Goal: Task Accomplishment & Management: Use online tool/utility

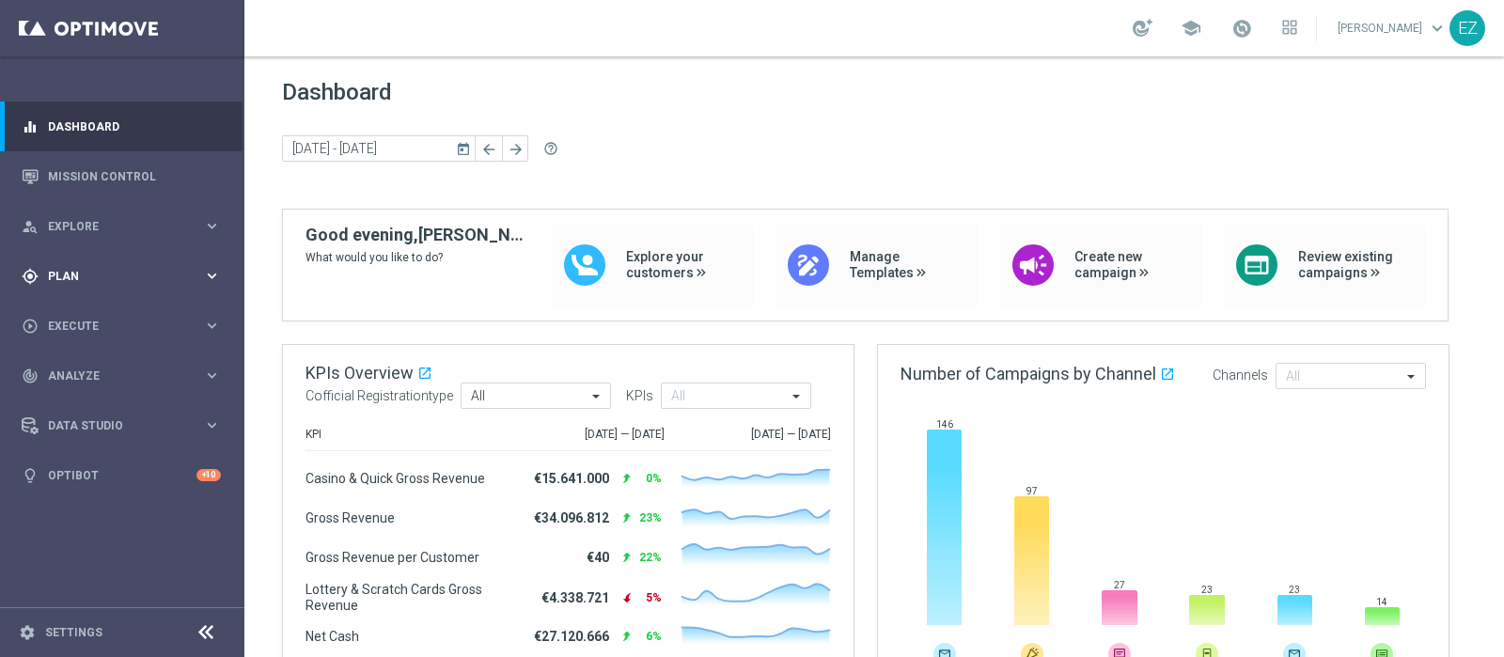
click at [30, 279] on icon "gps_fixed" at bounding box center [30, 276] width 17 height 17
click at [83, 377] on button "Templates keyboard_arrow_right" at bounding box center [135, 371] width 173 height 15
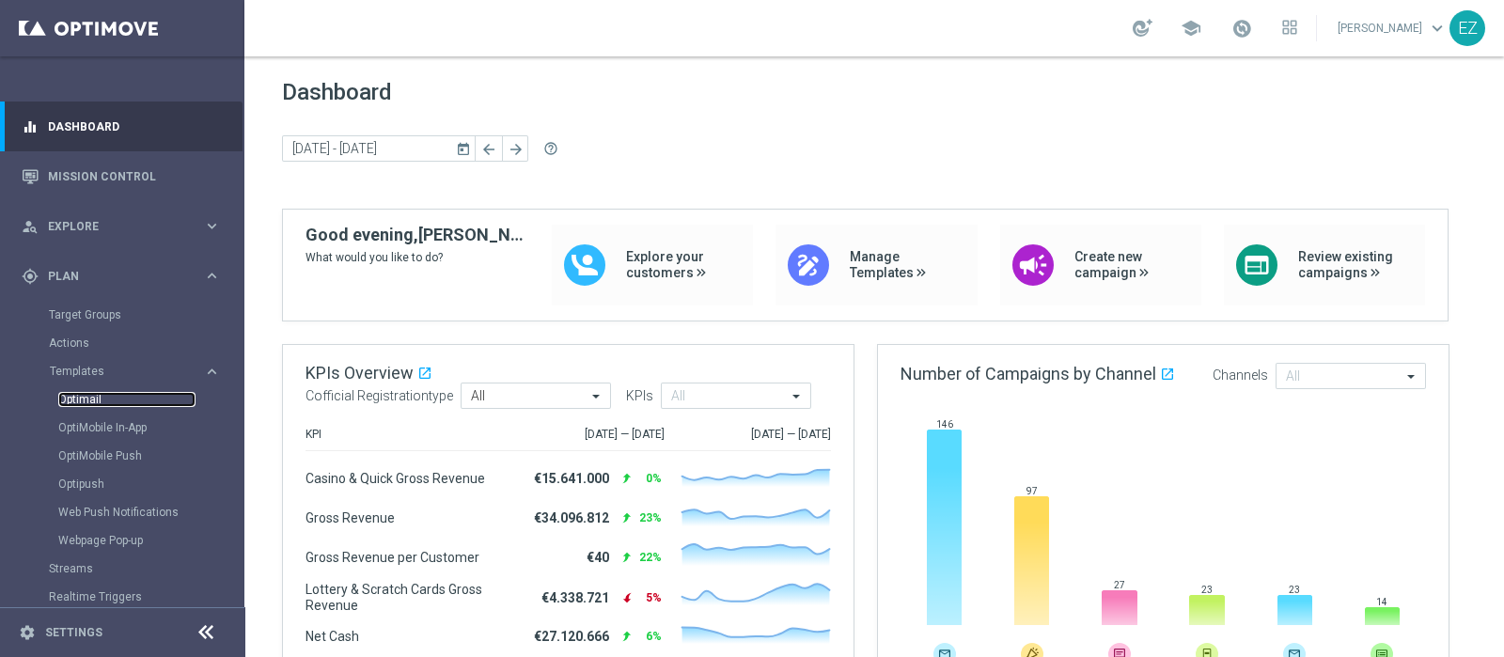
click at [83, 398] on link "Optimail" at bounding box center [126, 399] width 137 height 15
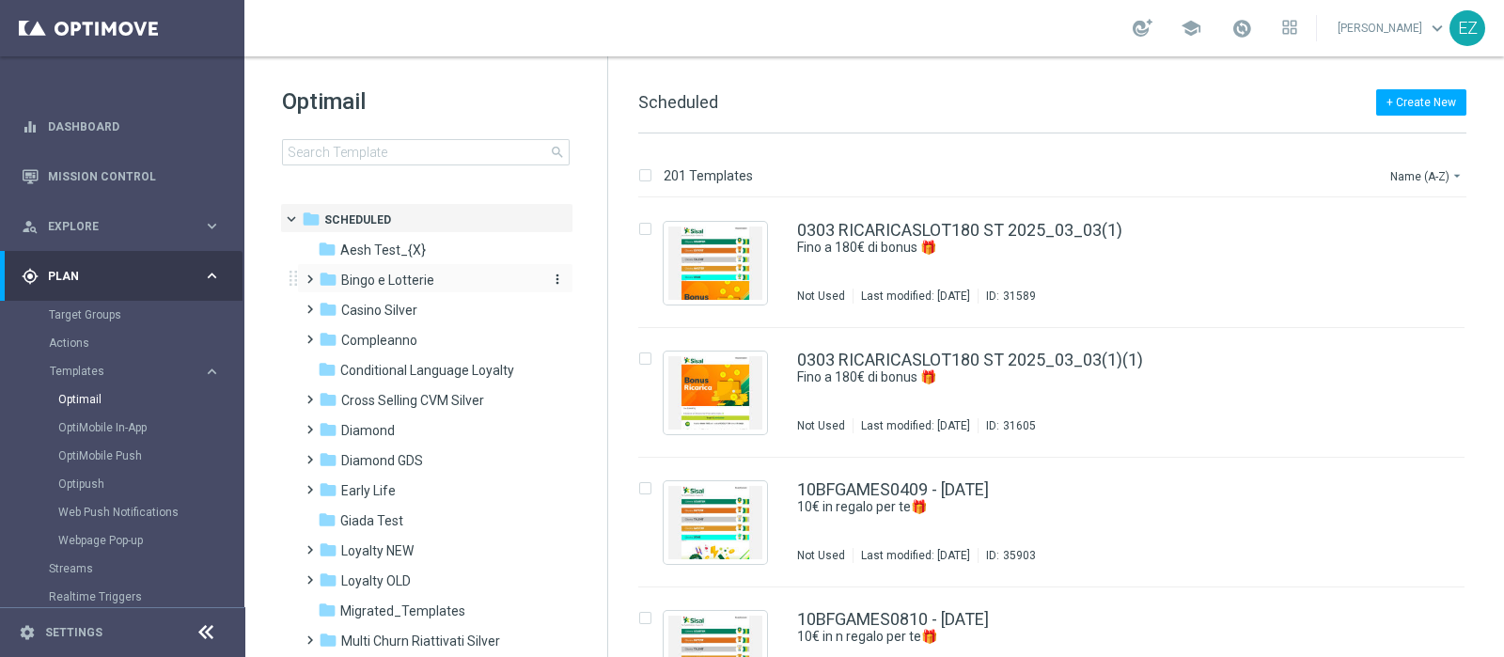
click at [415, 275] on span "Bingo e Lotterie" at bounding box center [387, 280] width 93 height 17
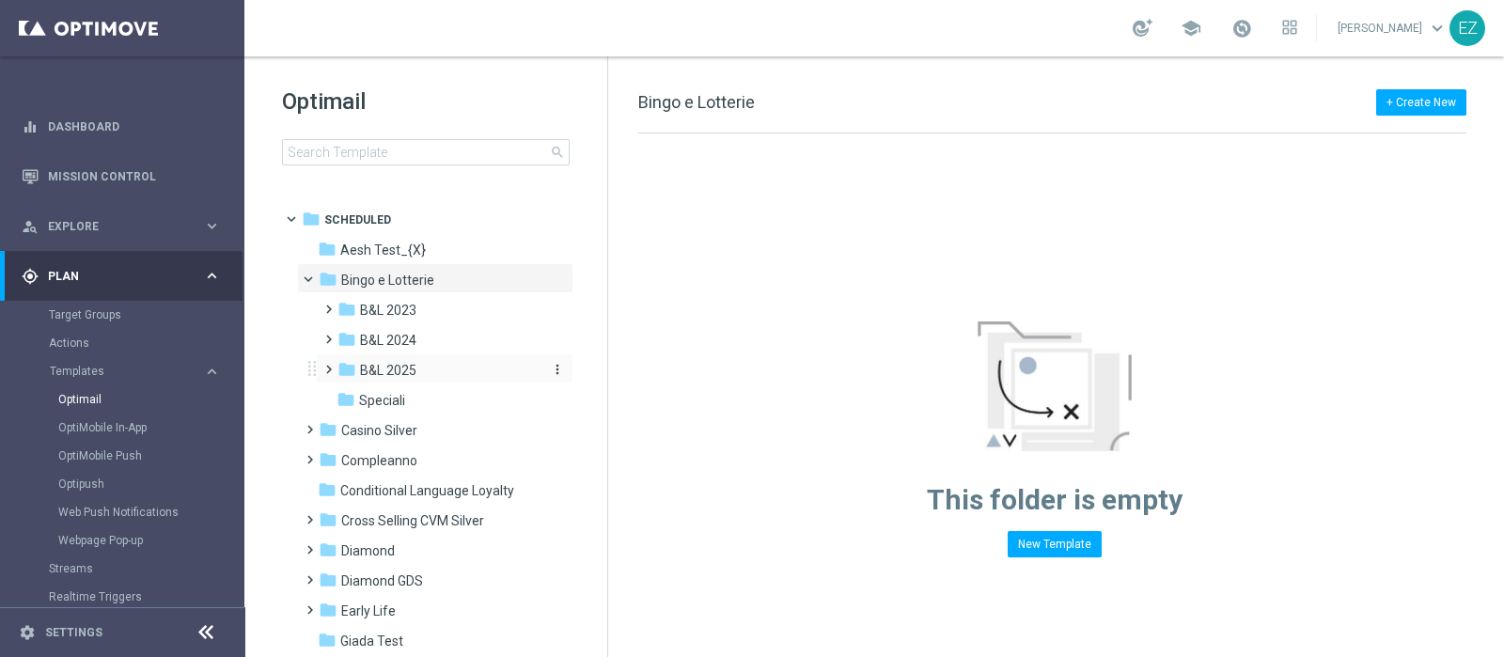
click at [407, 364] on span "B&L 2025" at bounding box center [388, 370] width 56 height 17
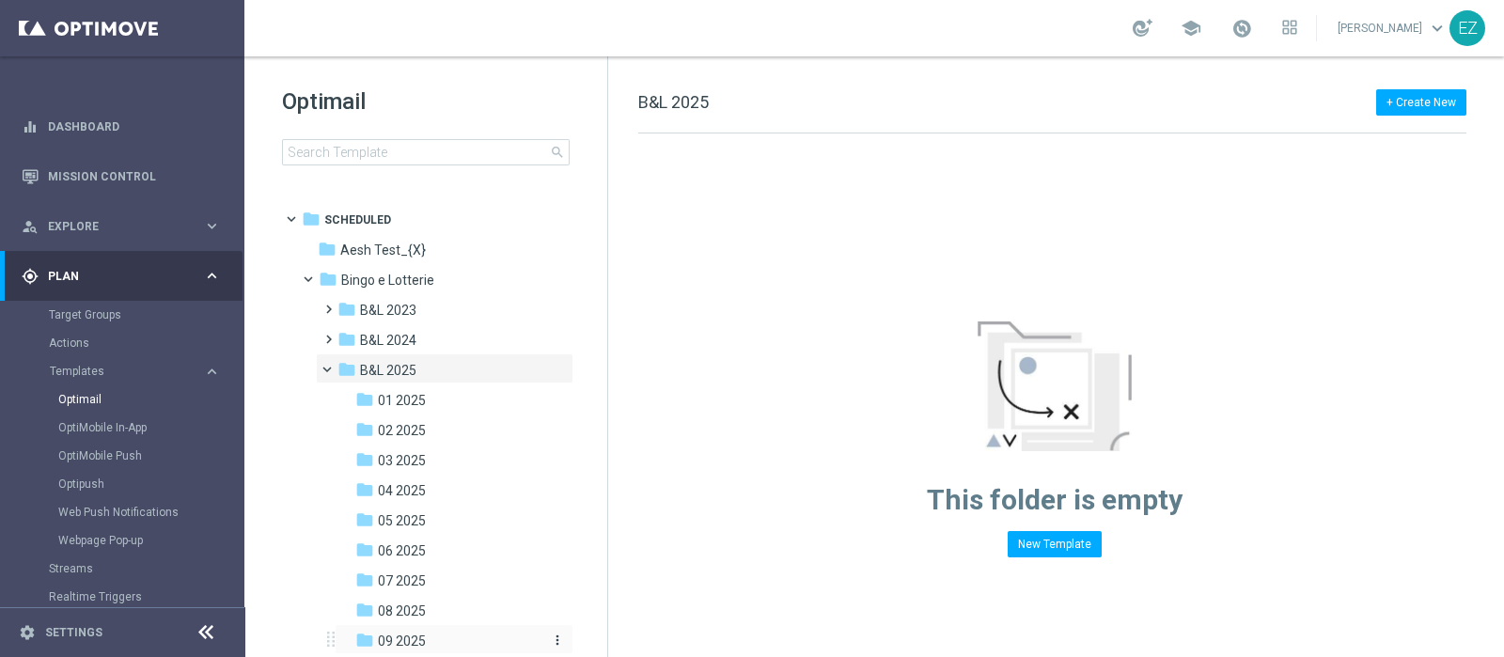
click at [400, 635] on span "09 2025" at bounding box center [402, 641] width 48 height 17
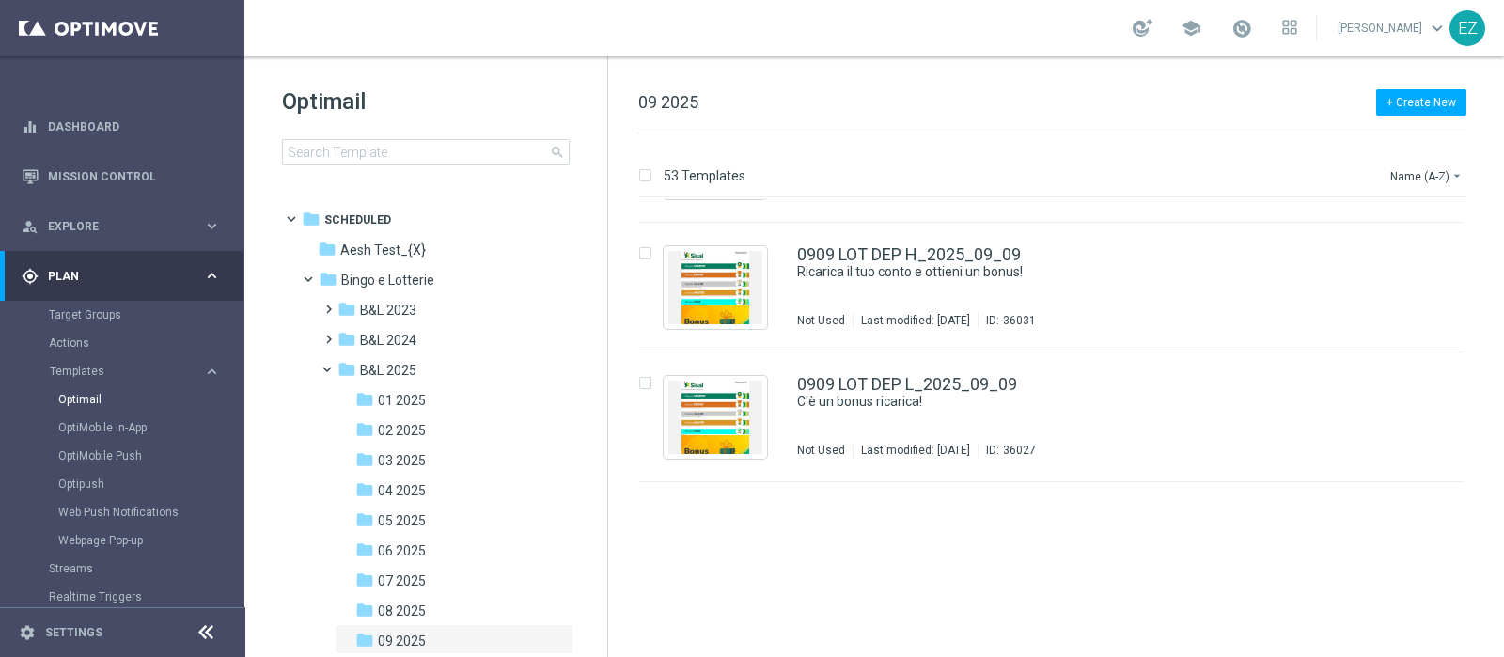
scroll to position [1482, 0]
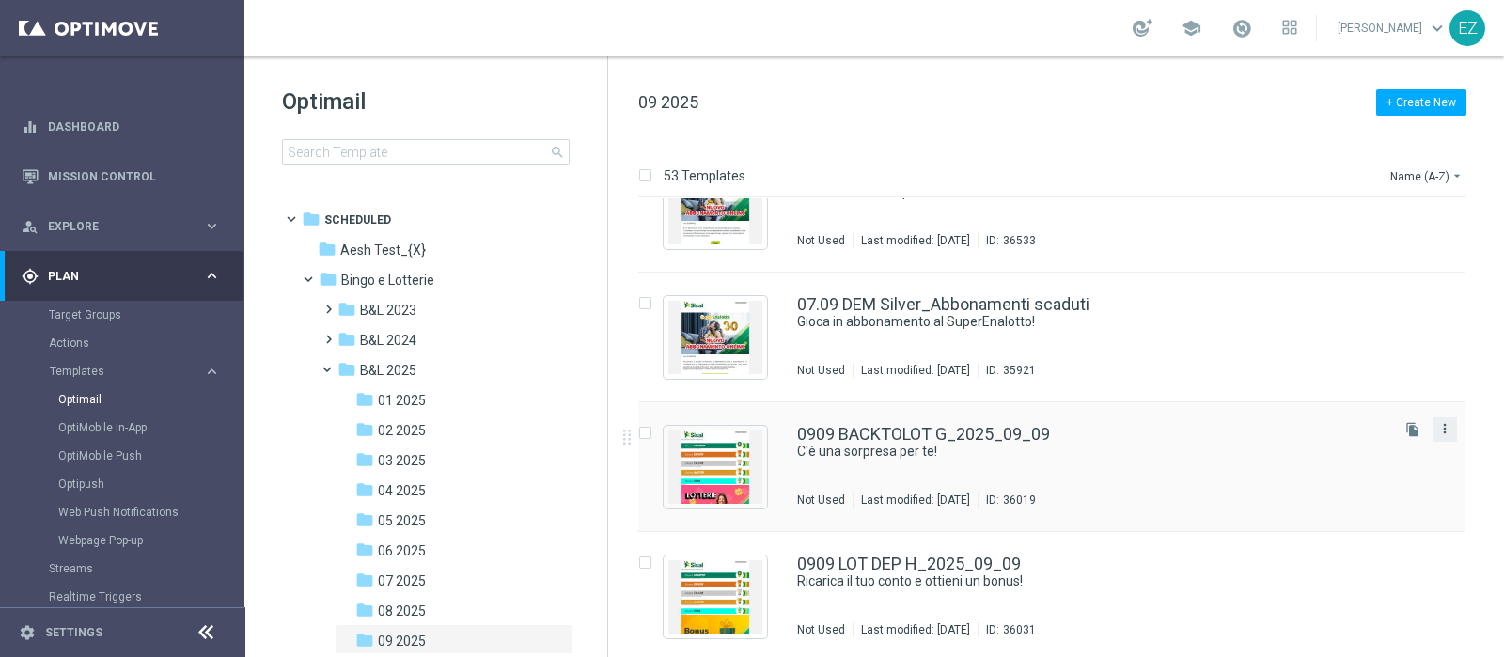
click at [1441, 431] on icon "more_vert" at bounding box center [1444, 428] width 15 height 15
click at [1318, 470] on span "Copy To" at bounding box center [1330, 474] width 41 height 13
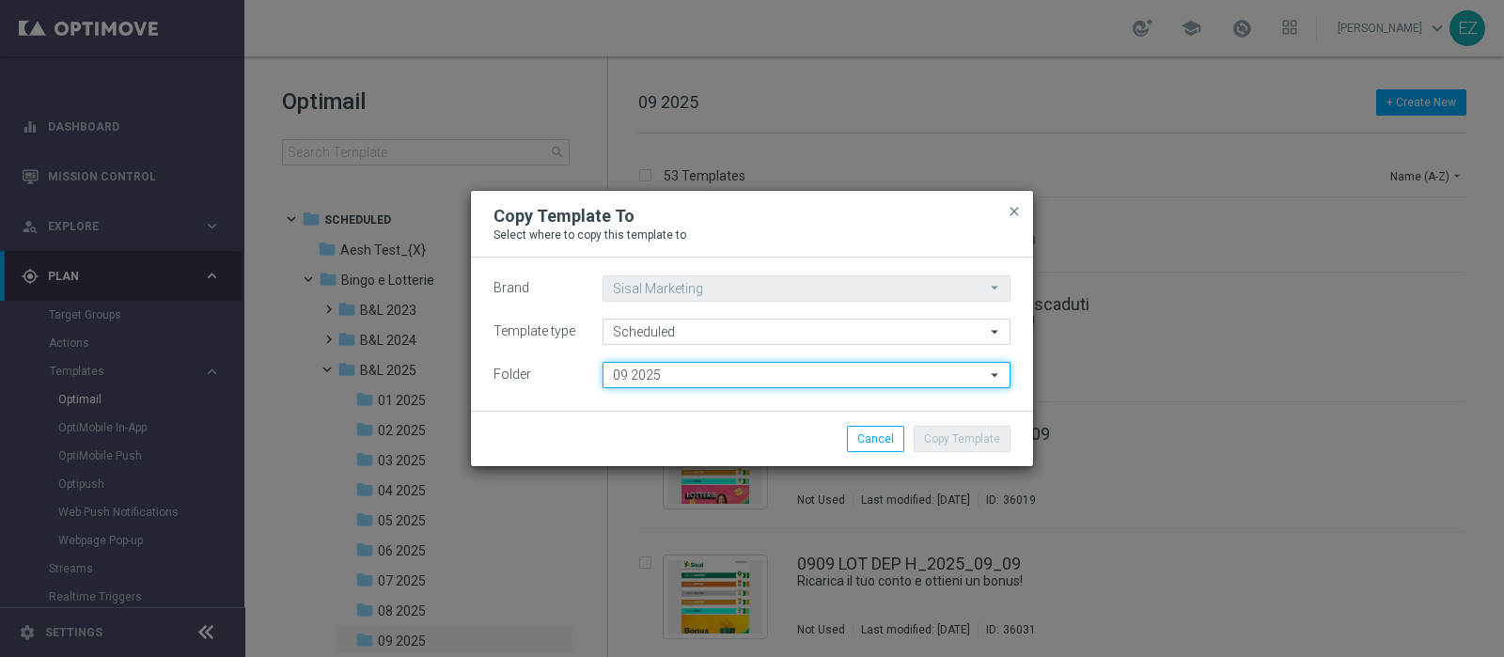
click at [616, 364] on input "09 2025" at bounding box center [807, 375] width 408 height 26
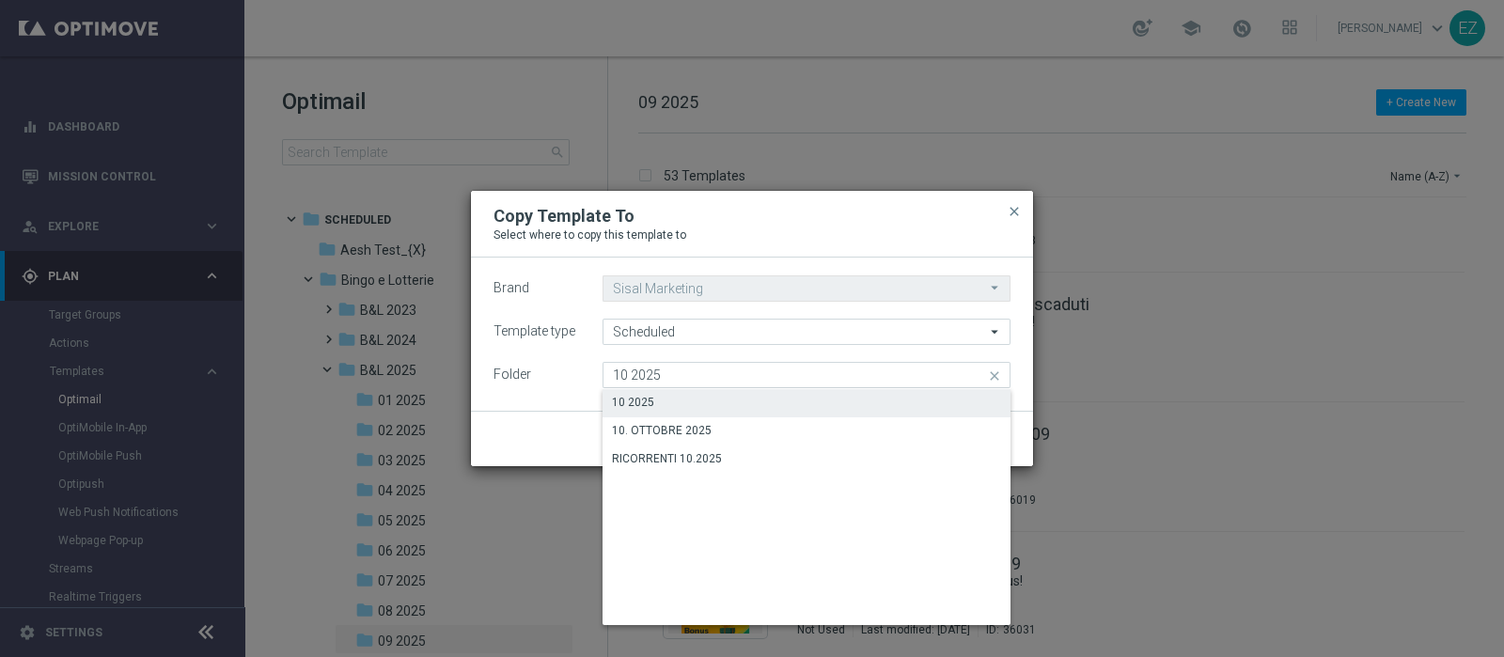
click at [743, 398] on div "10 2025" at bounding box center [807, 402] width 408 height 26
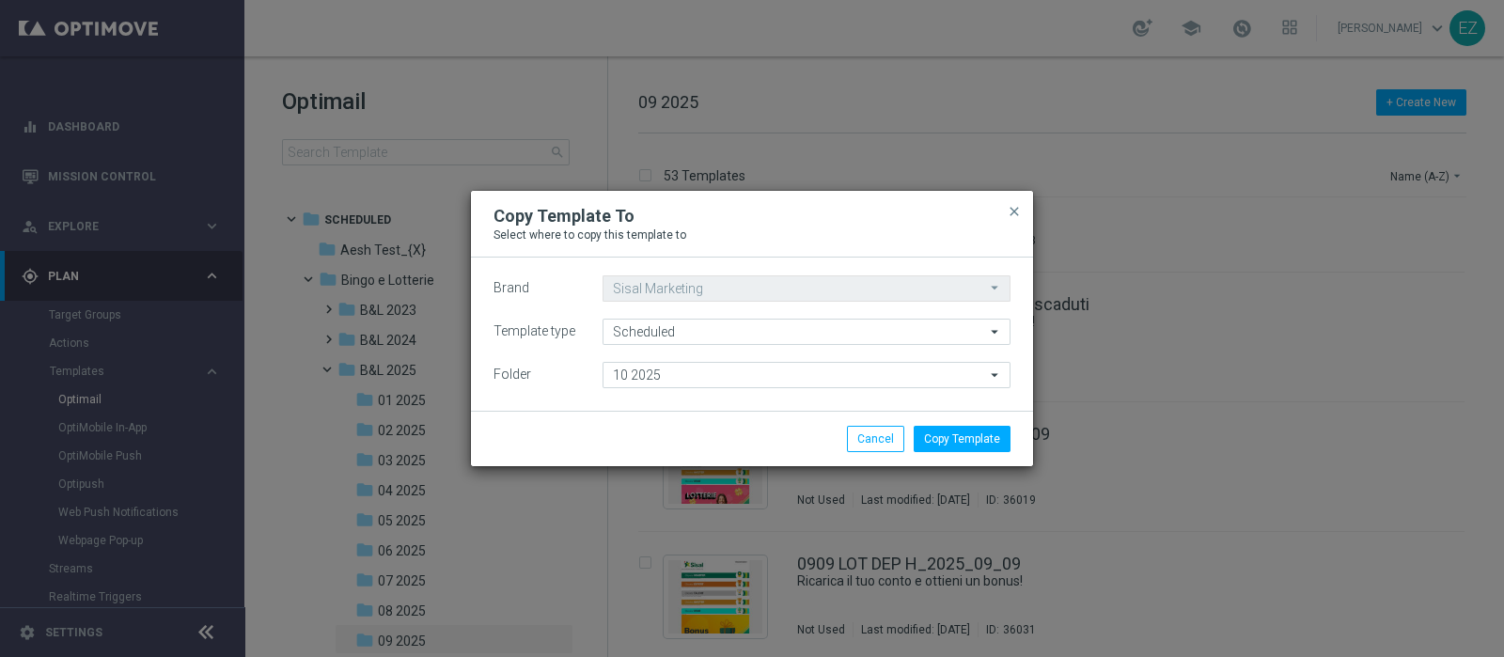
type input "10 2025"
click at [963, 432] on button "Copy Template" at bounding box center [962, 439] width 97 height 26
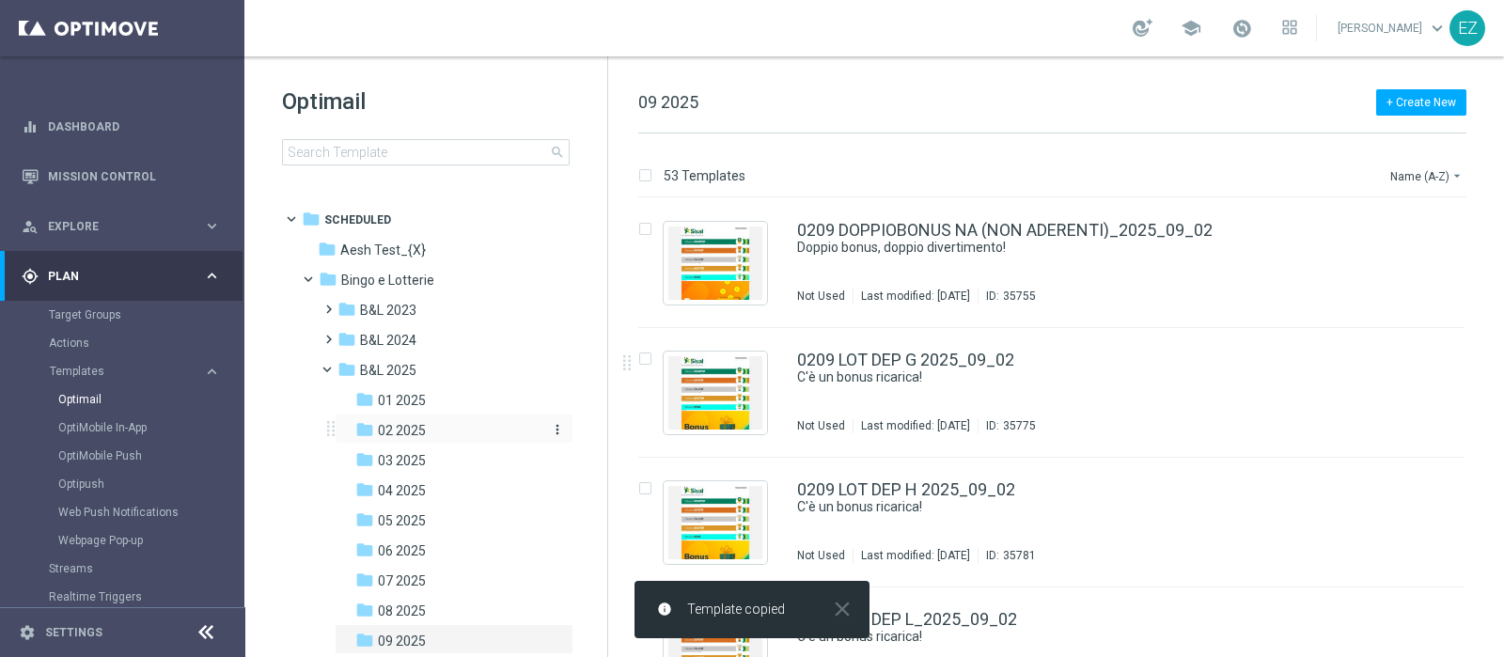
scroll to position [149, 0]
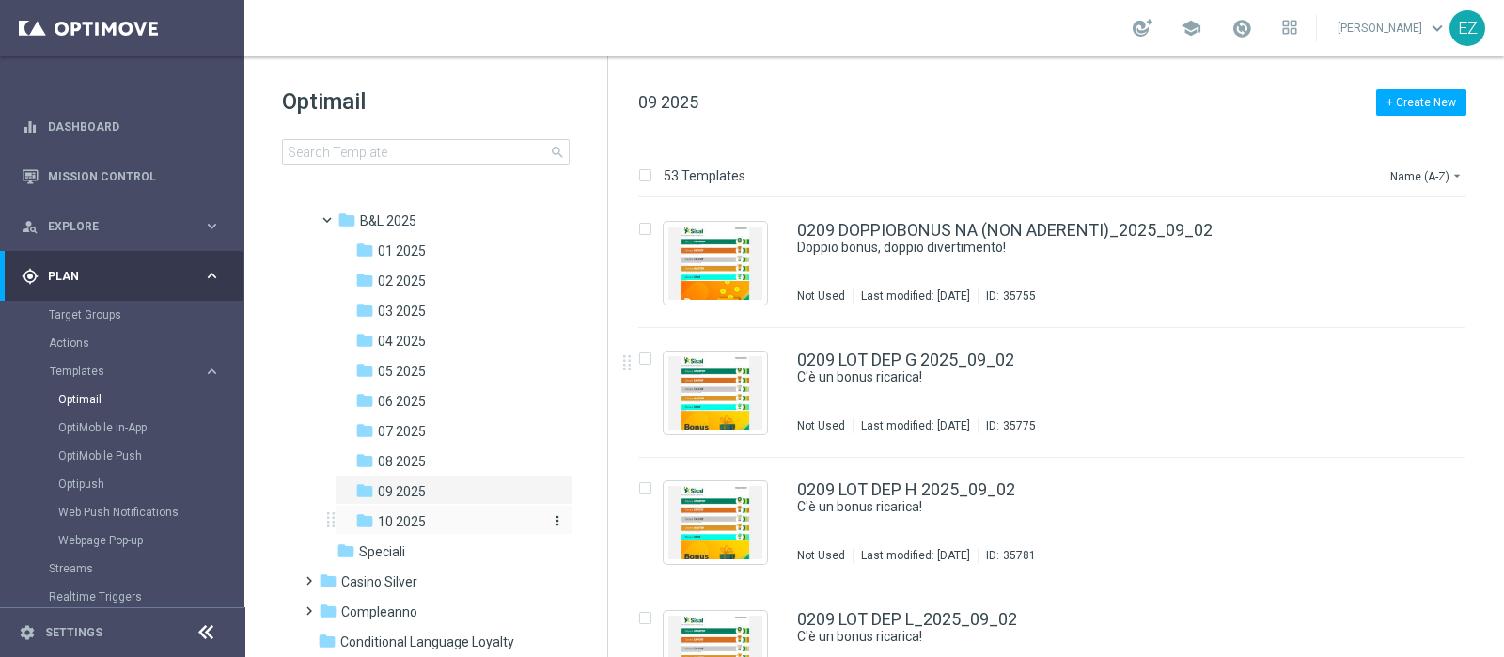
click at [388, 524] on span "10 2025" at bounding box center [402, 521] width 48 height 17
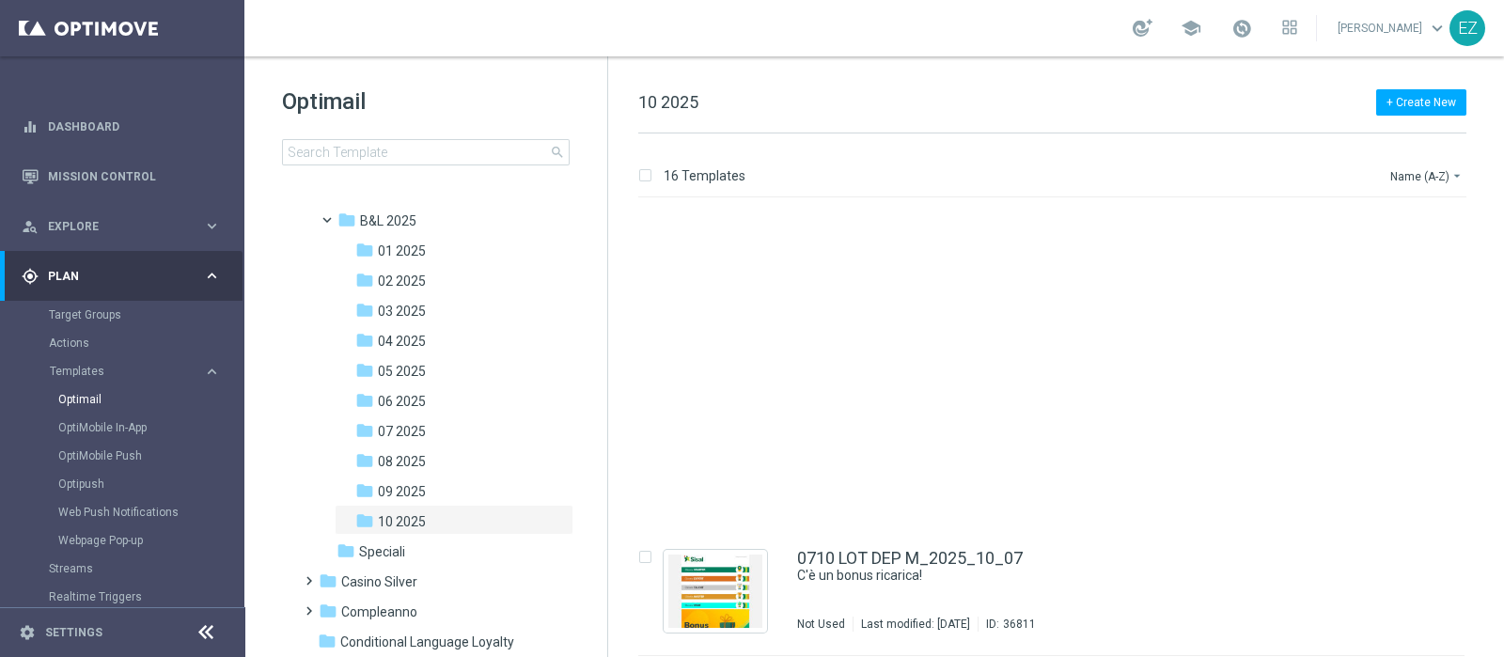
scroll to position [1616, 0]
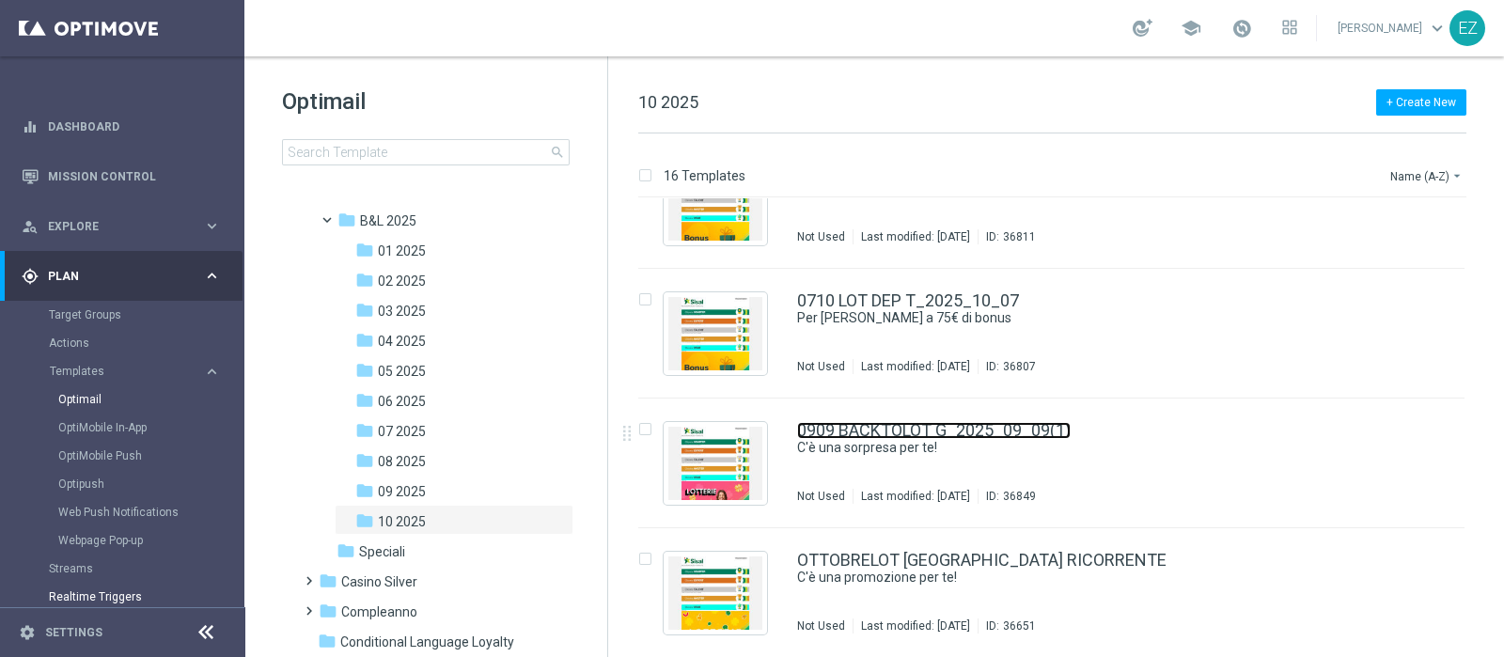
drag, startPoint x: 1041, startPoint y: 431, endPoint x: 115, endPoint y: 600, distance: 941.2
click at [1041, 431] on link "0909 BACKTOLOT G_2025_09_09(1)" at bounding box center [934, 430] width 274 height 17
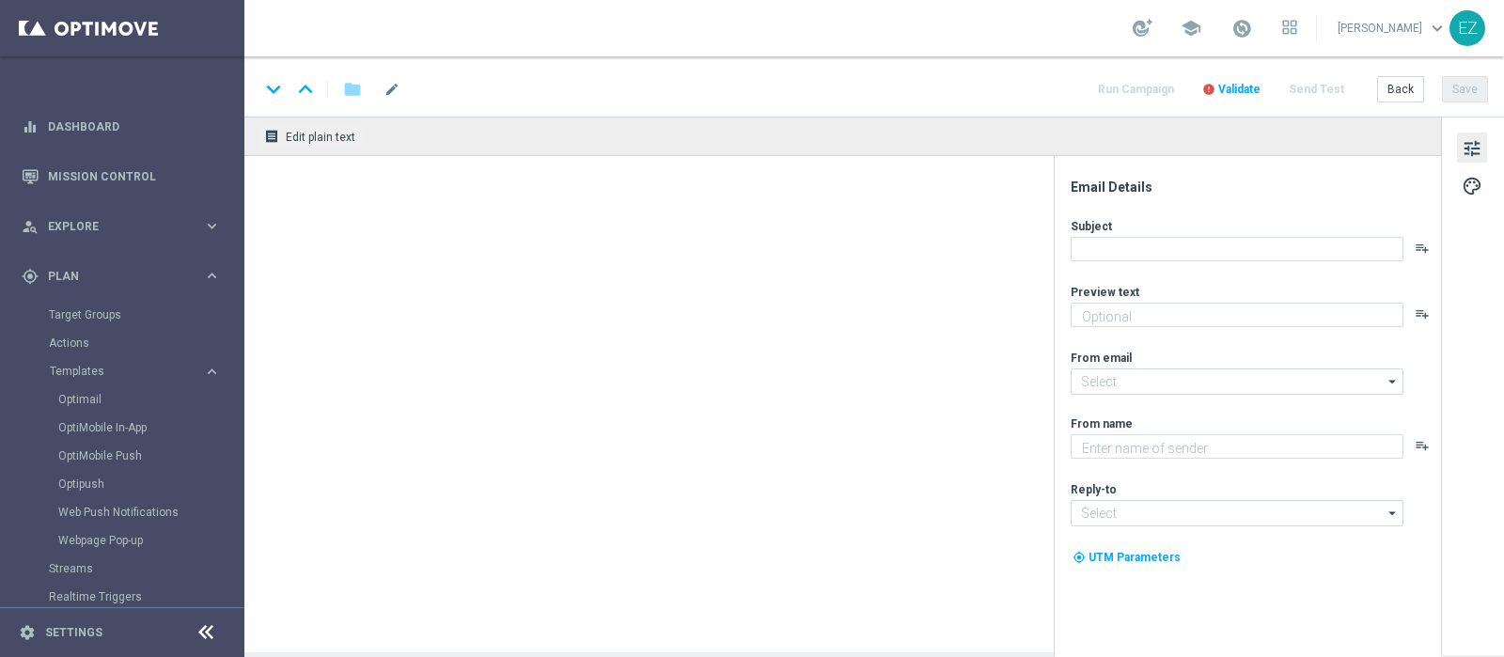
type textarea "Fino a 150€ di bonus"
type textarea "Sisal"
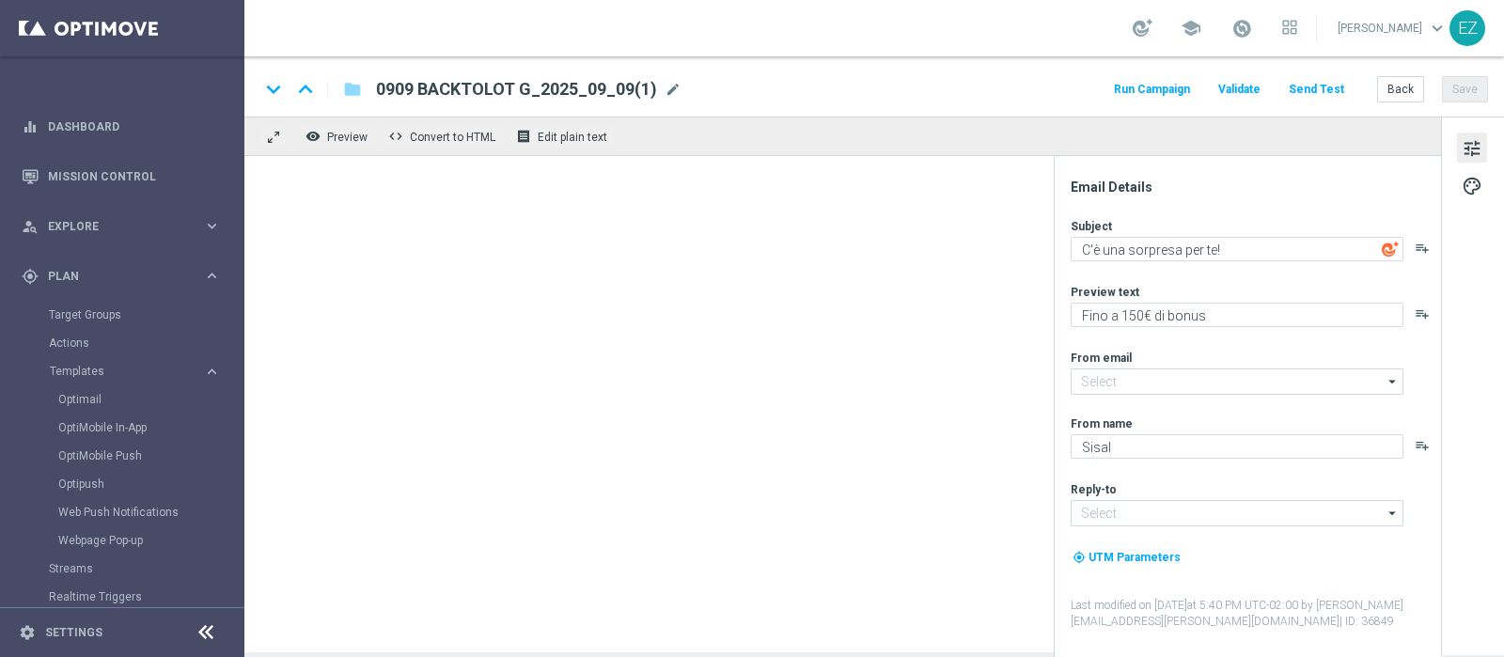
type input "[EMAIL_ADDRESS][DOMAIN_NAME]"
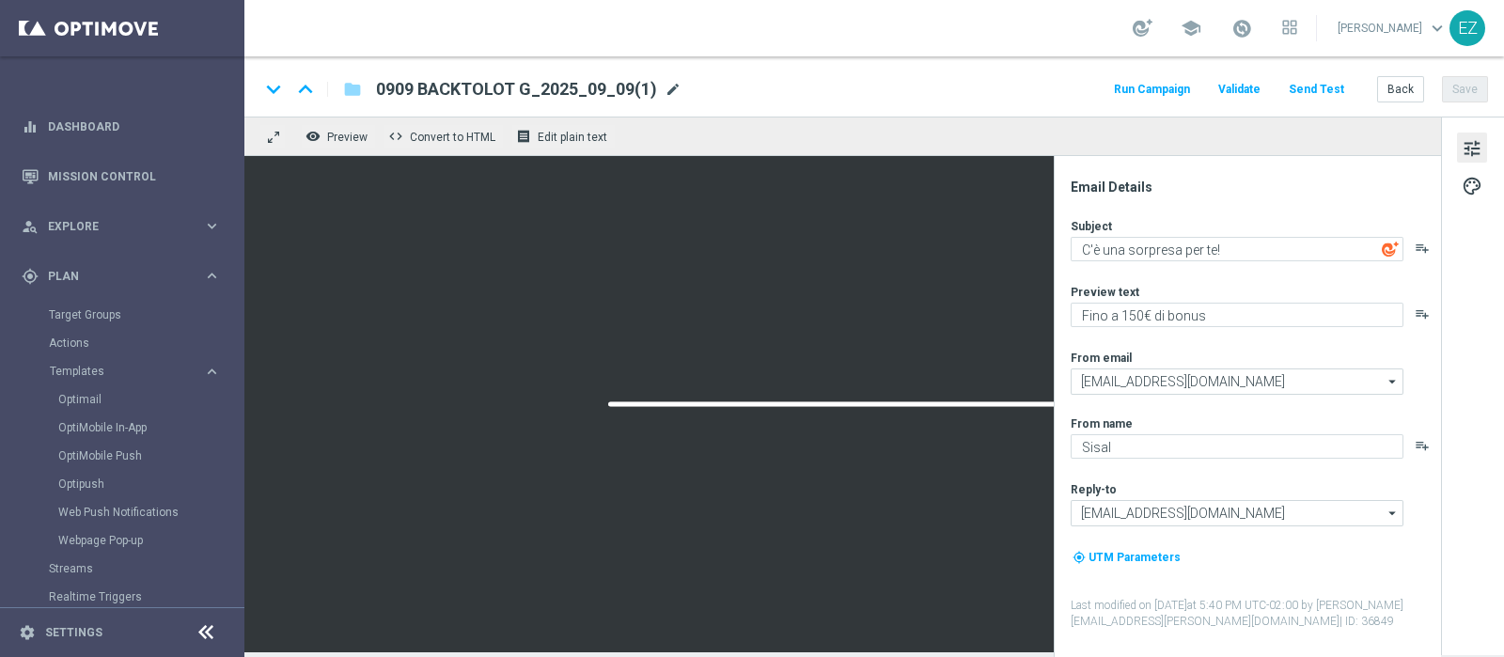
click at [669, 85] on span "mode_edit" at bounding box center [673, 89] width 17 height 17
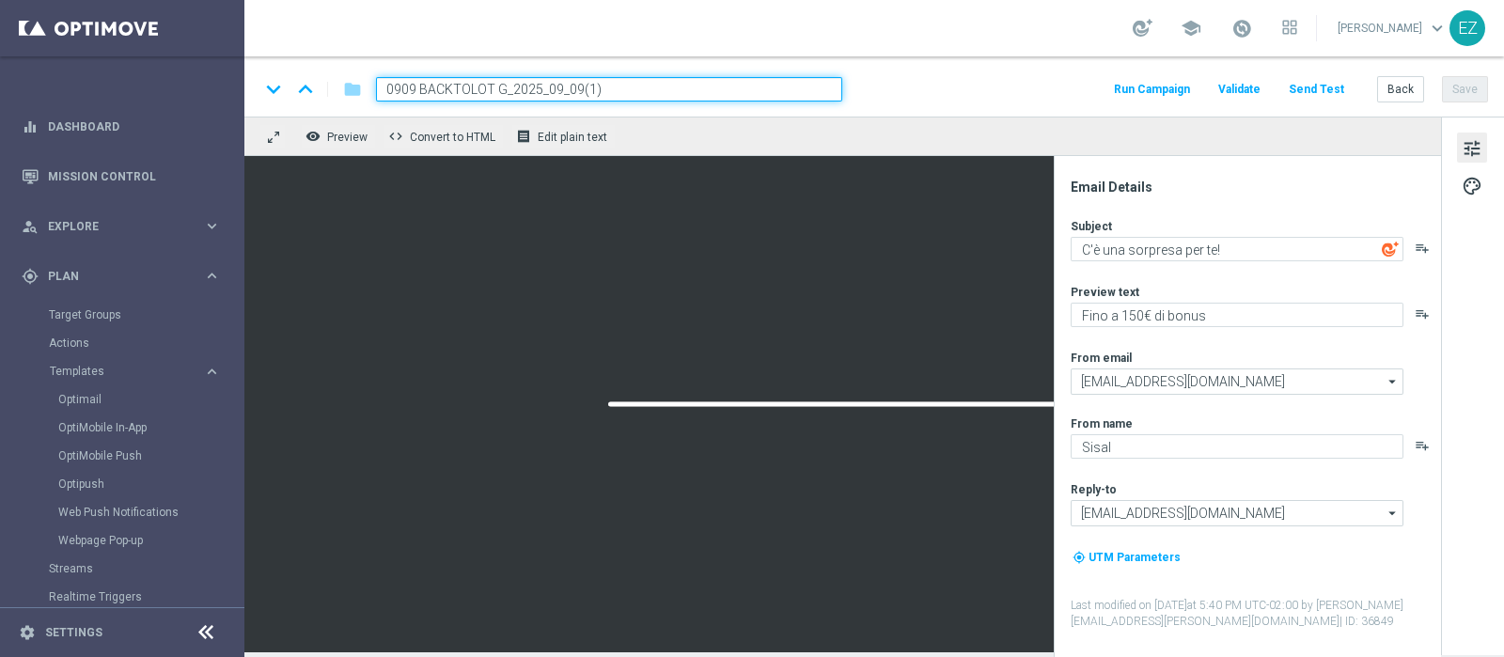
drag, startPoint x: 503, startPoint y: 97, endPoint x: 322, endPoint y: 97, distance: 180.5
click at [322, 97] on div "keyboard_arrow_down keyboard_arrow_up folder 0909 BACKTOLOT G_2025_09_09(1)" at bounding box center [550, 89] width 583 height 24
paste input "10 LOTTOTTOBRE"
click at [759, 93] on input "0910 LOTTOTTOBRE G_2025_09_09(1)" at bounding box center [609, 89] width 466 height 24
type input "0910 LOTTOTTOBRE G_2025_10_09"
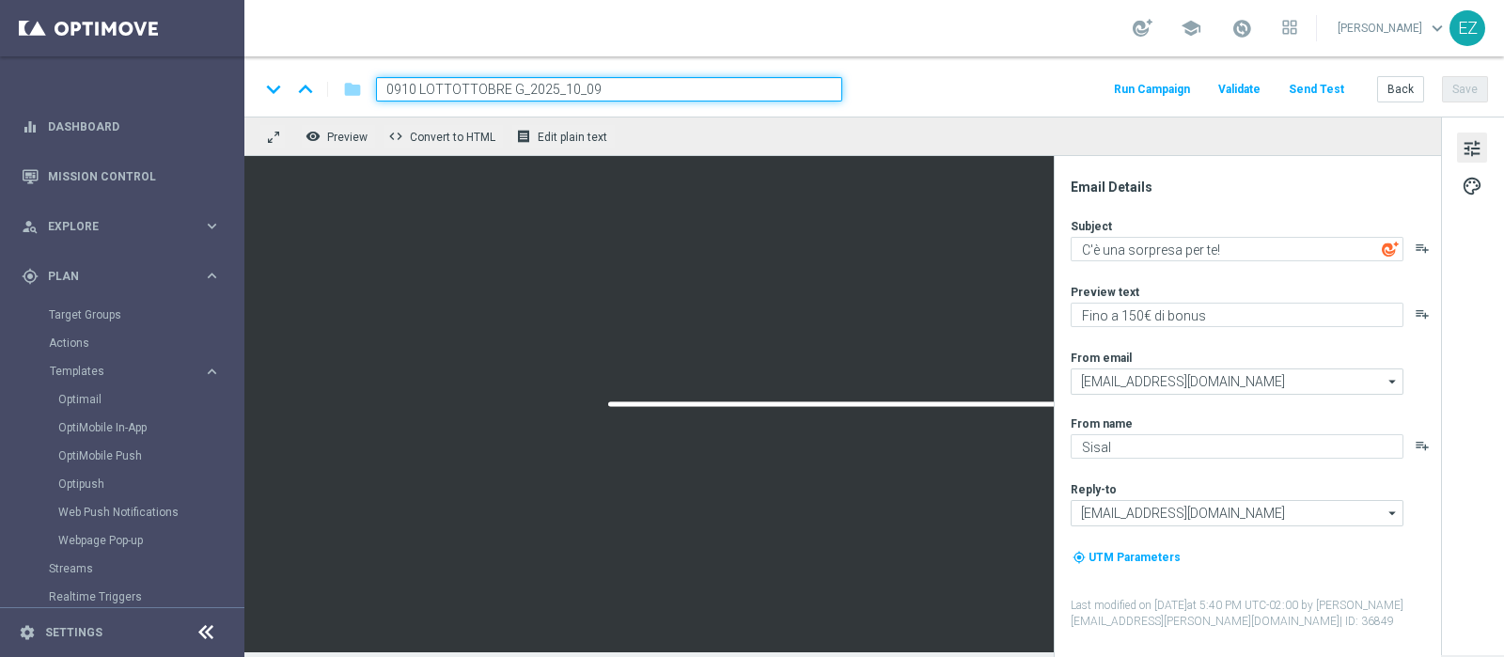
click at [976, 85] on div "keyboard_arrow_down keyboard_arrow_up folder 0910 LOTTOTTOBRE G_2025_10_09 Run …" at bounding box center [873, 89] width 1229 height 24
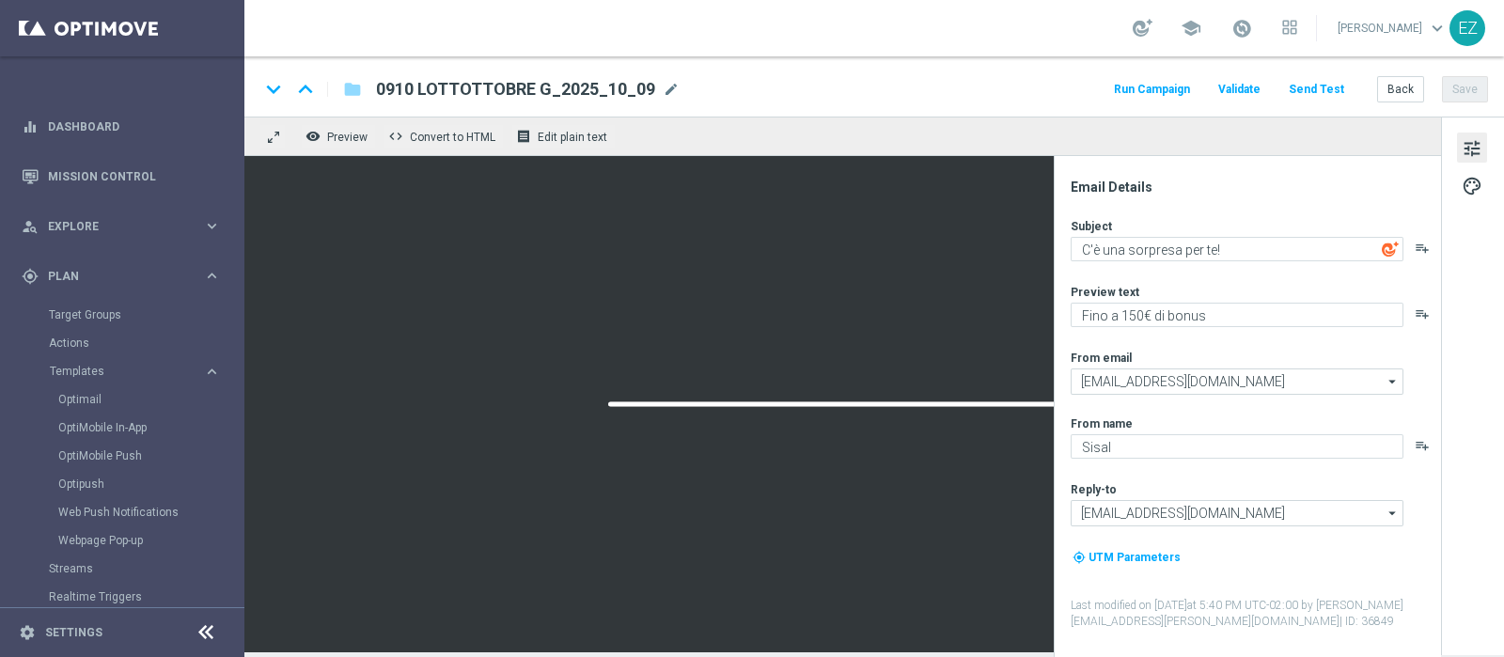
click at [630, 353] on div at bounding box center [842, 404] width 1197 height 496
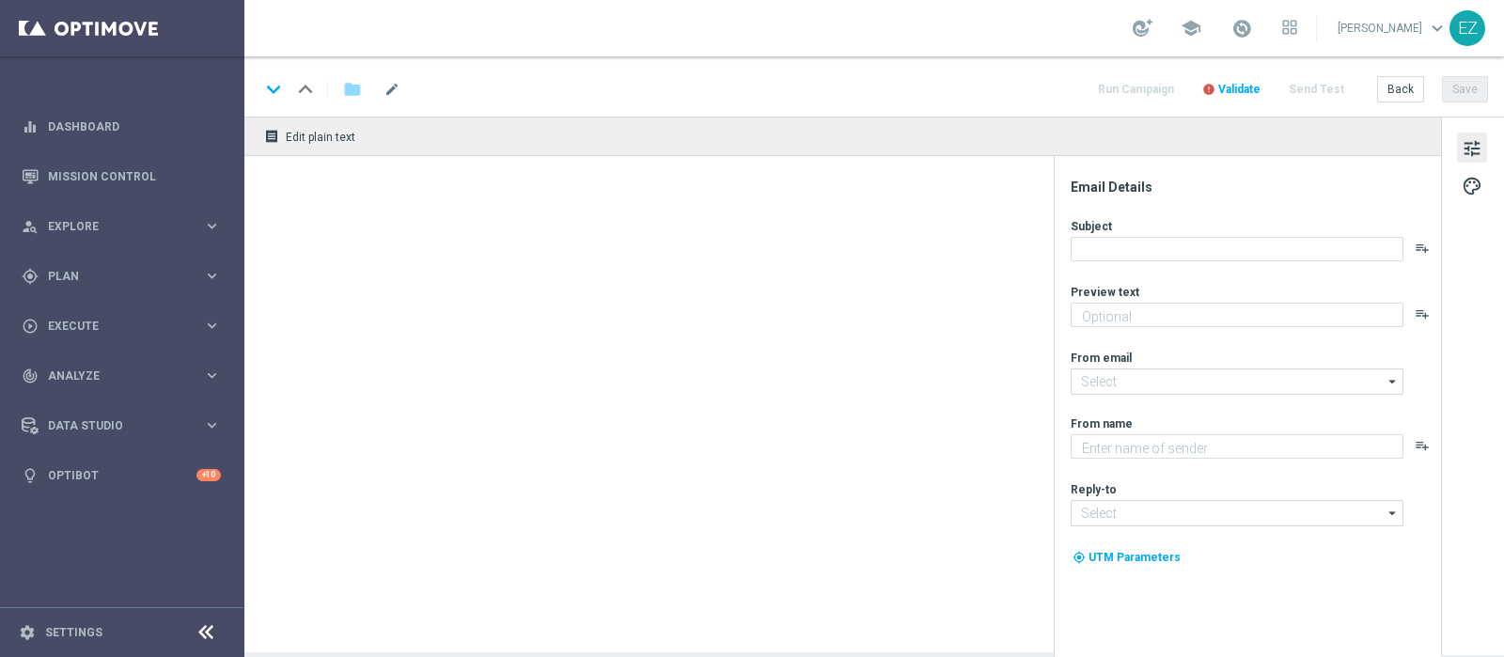
type input "0909 BACKTOLOT G_2025_09_09(1)"
type textarea "Fino a 150€ di bonus"
type textarea "Sisal"
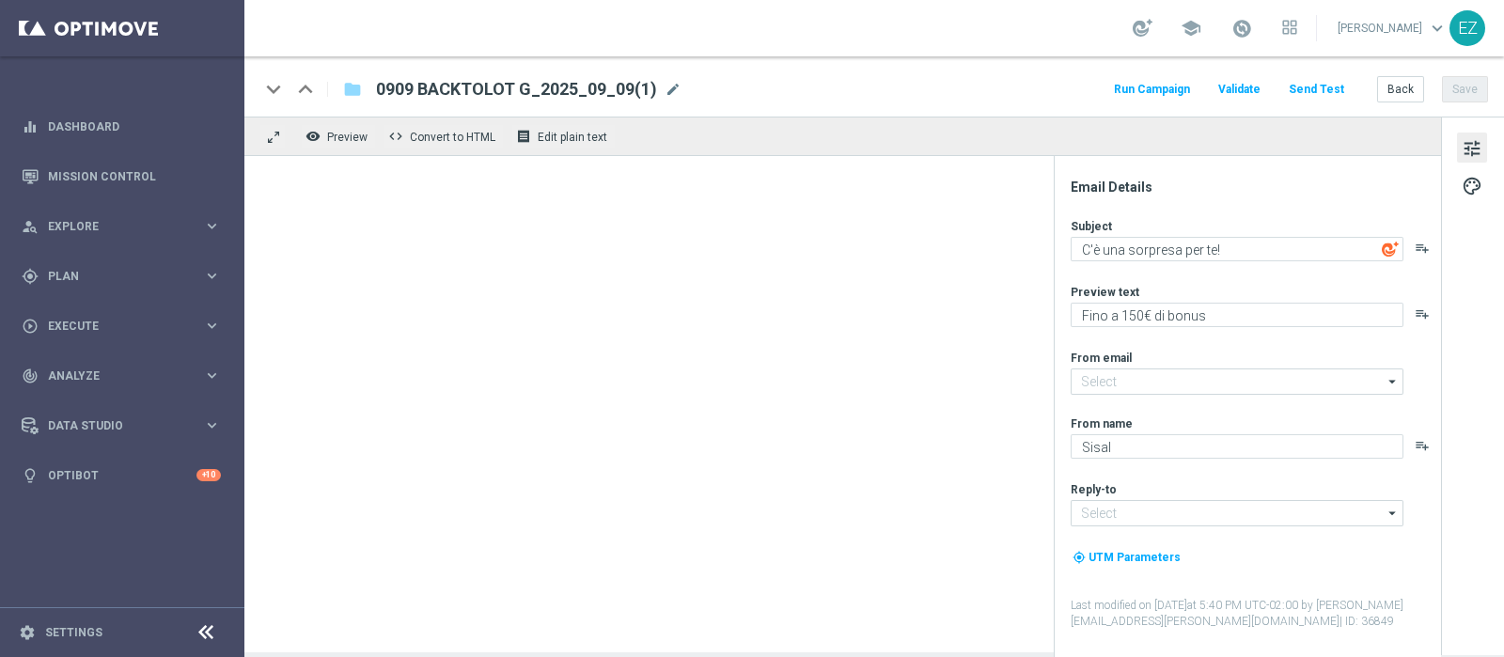
type input "[EMAIL_ADDRESS][DOMAIN_NAME]"
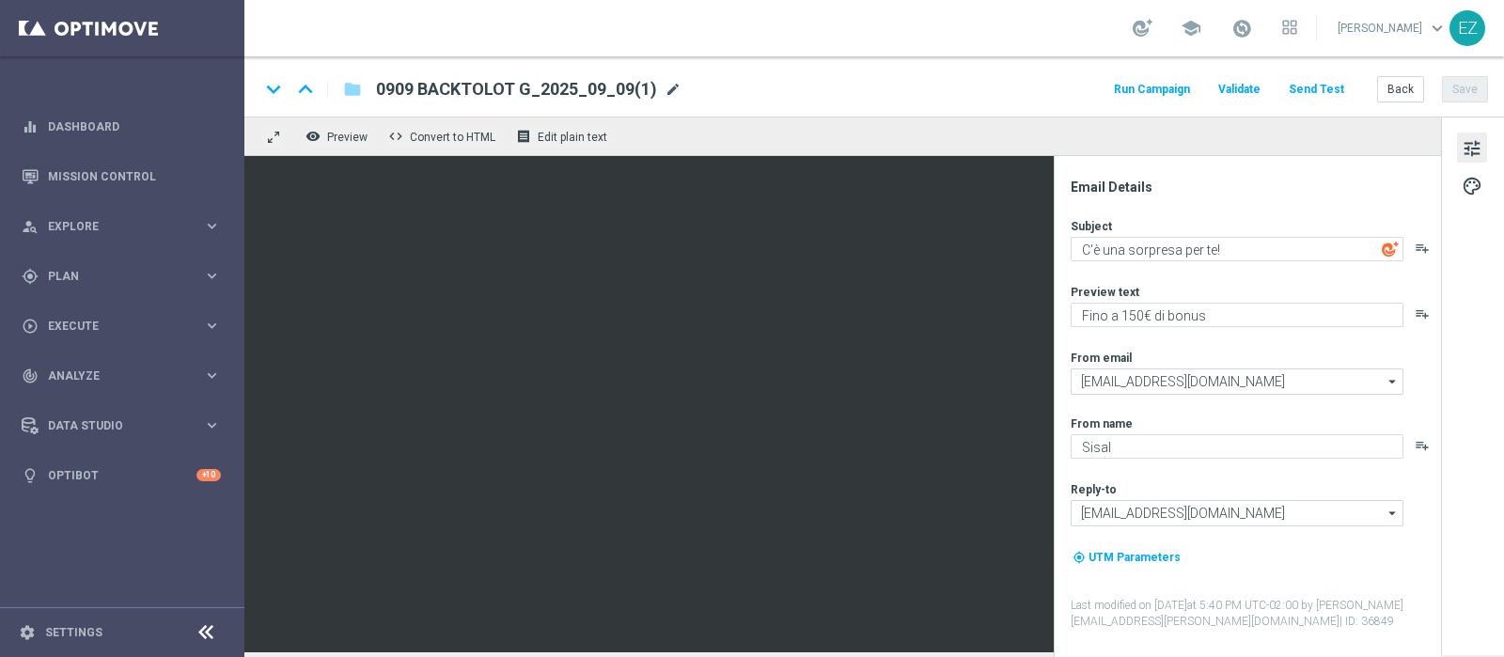
click at [665, 81] on span "mode_edit" at bounding box center [673, 89] width 17 height 17
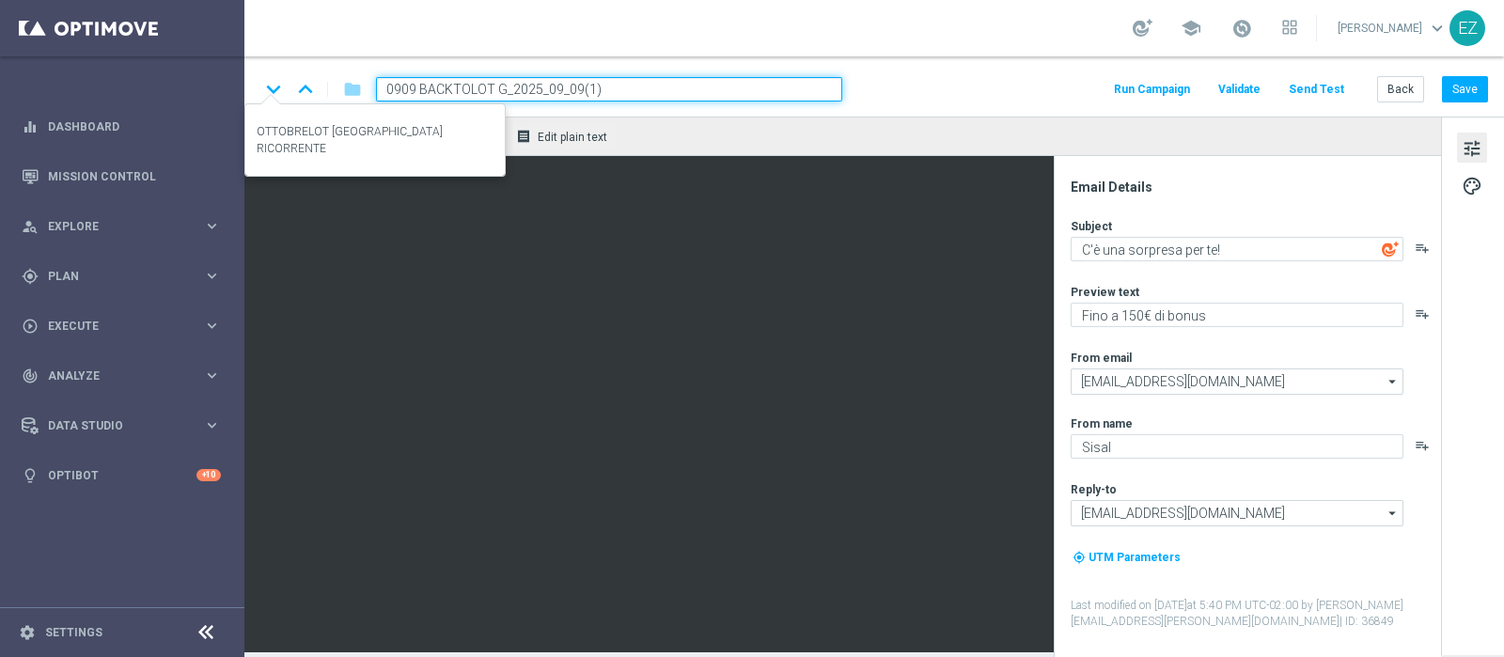
drag, startPoint x: 504, startPoint y: 86, endPoint x: 265, endPoint y: 97, distance: 239.0
click at [265, 97] on div "keyboard_arrow_down keyboard_arrow_up folder 0909 BACKTOLOT G_2025_09_09(1)" at bounding box center [550, 89] width 583 height 24
paste input "10 LOTTOTTOBRE"
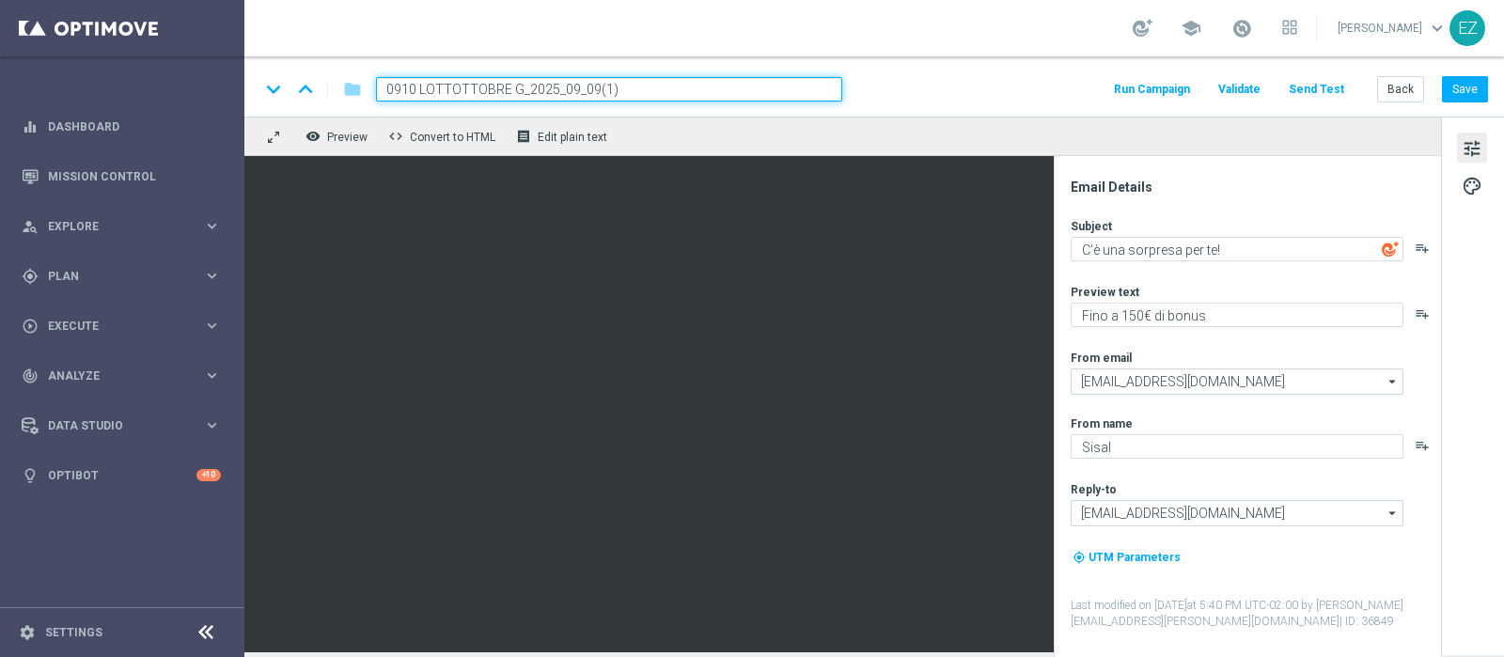
click at [651, 81] on input "0910 LOTTOTTOBRE G_2025_09_09(1)" at bounding box center [609, 89] width 466 height 24
type input "0910 LOTTOTTOBRE G_2025_10_09"
click at [1466, 91] on button "Save" at bounding box center [1465, 89] width 46 height 26
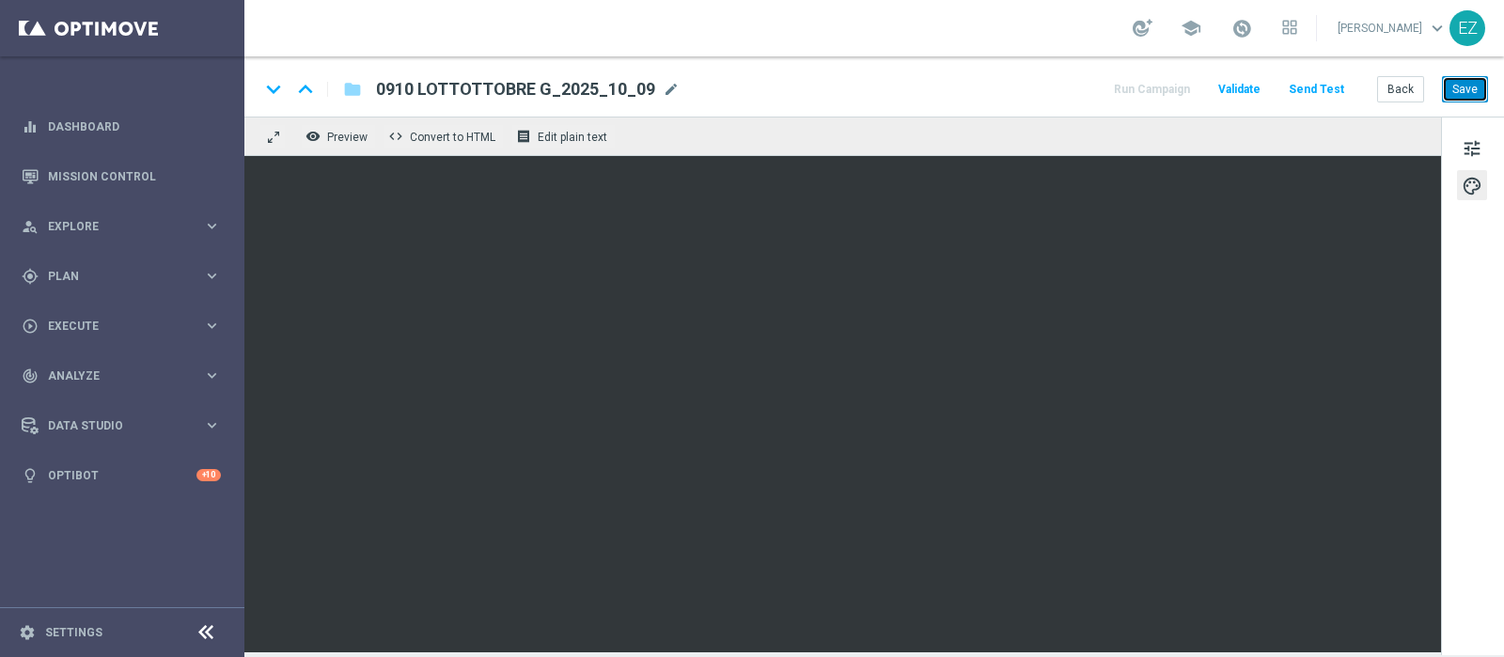
click at [1467, 83] on button "Save" at bounding box center [1465, 89] width 46 height 26
click at [1478, 91] on button "Save" at bounding box center [1465, 89] width 46 height 26
